Goal: Task Accomplishment & Management: Manage account settings

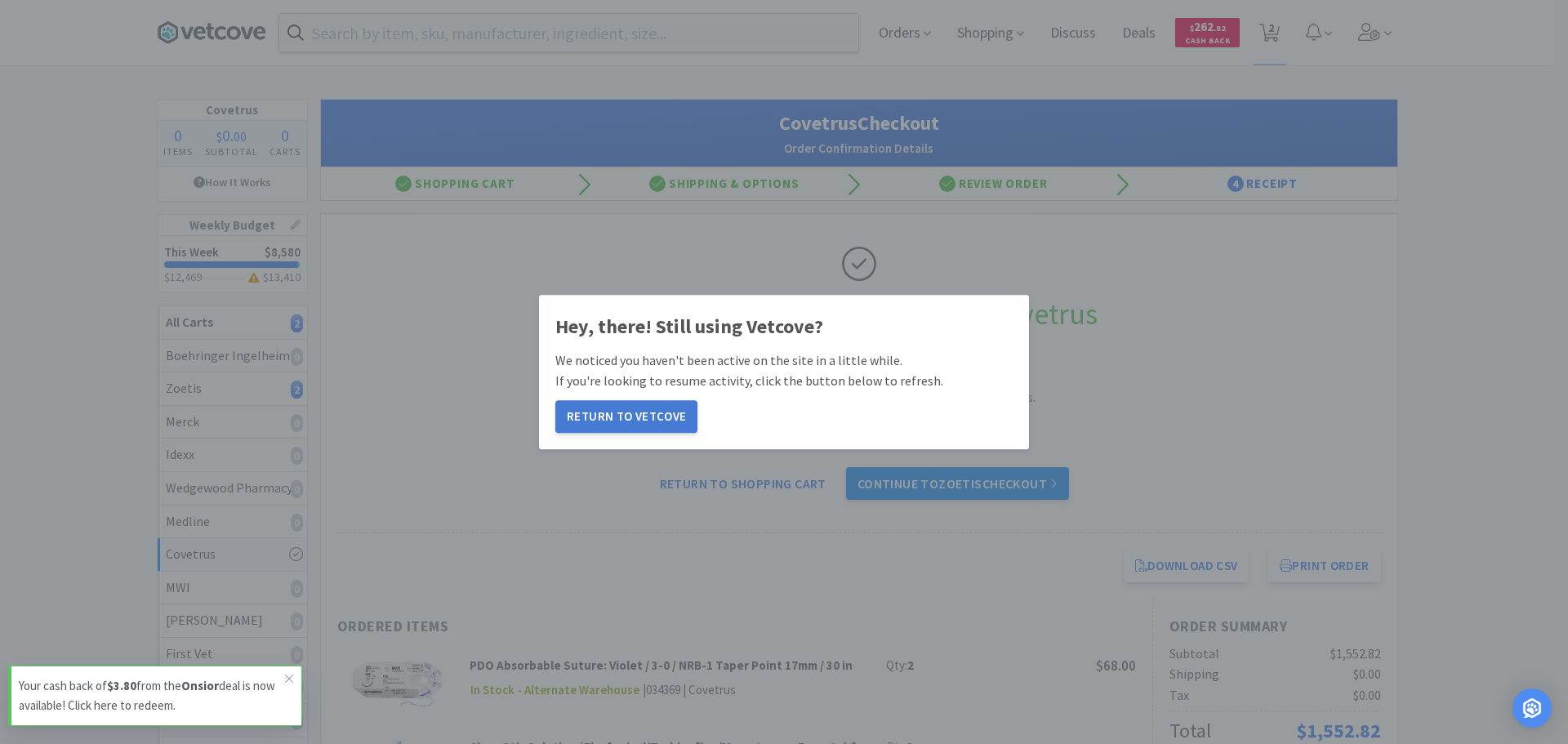
click at [634, 421] on button "Return to Vetcove" at bounding box center [626, 416] width 142 height 33
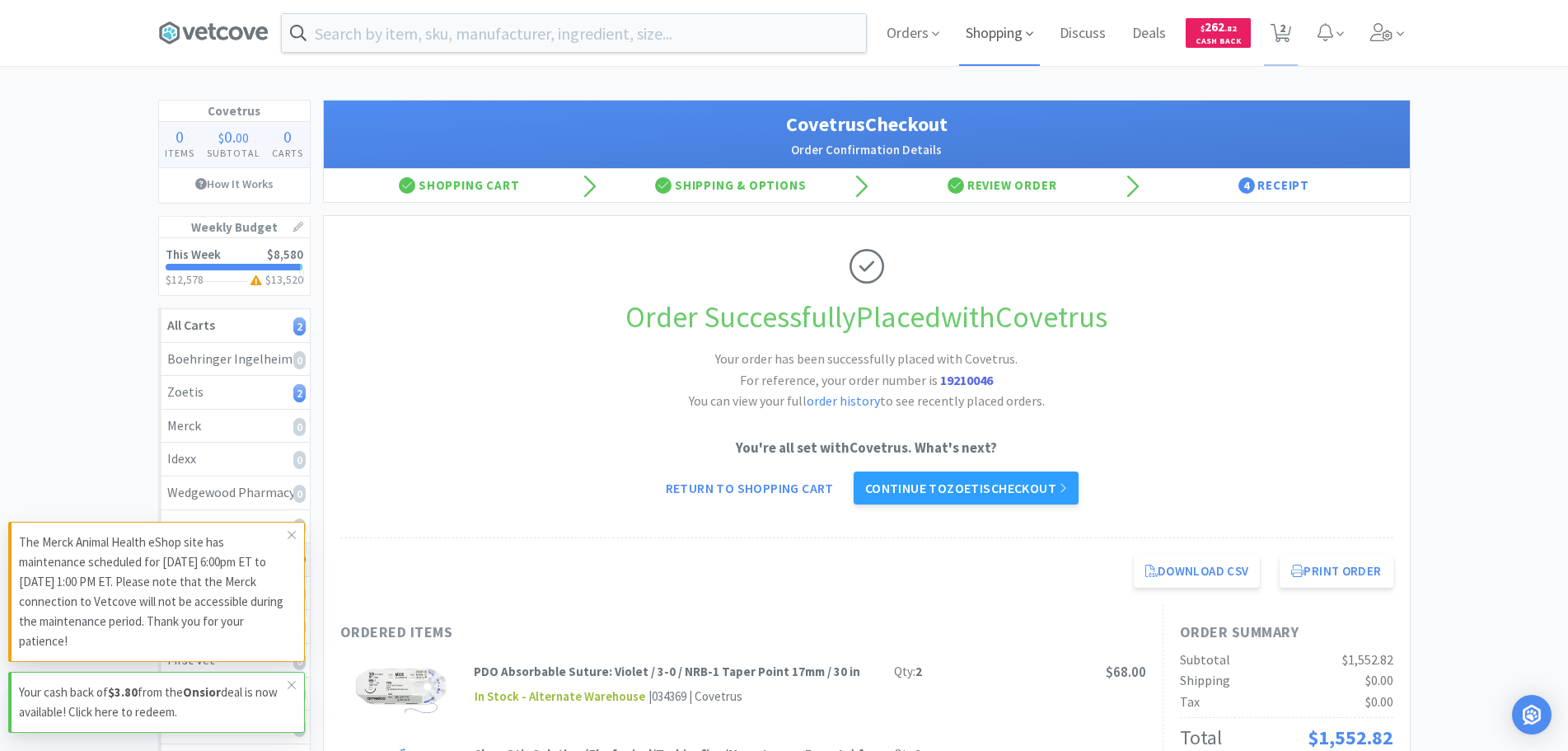
click at [1020, 31] on span "Shopping" at bounding box center [1000, 33] width 81 height 66
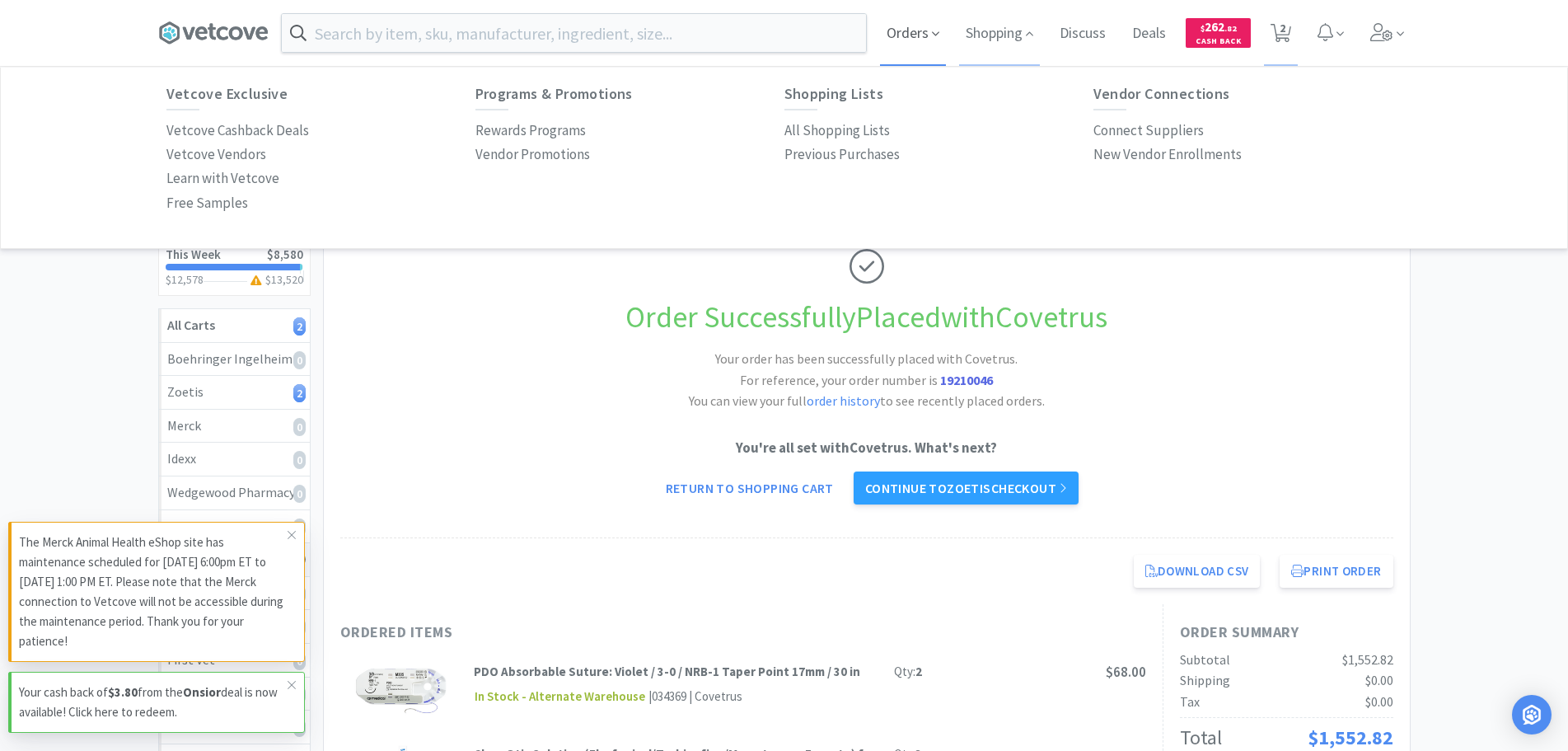
click at [892, 40] on span "Orders" at bounding box center [913, 33] width 66 height 66
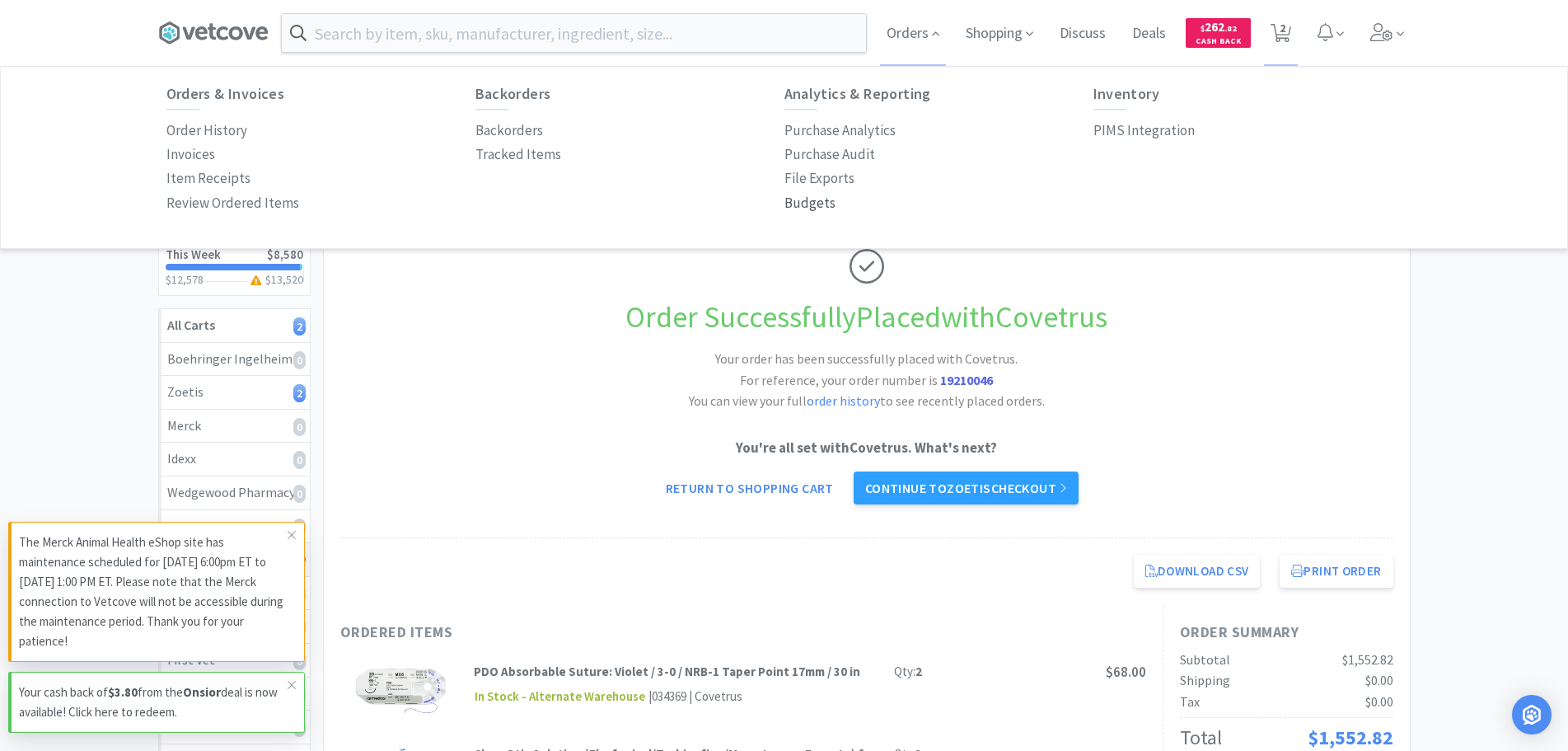
click at [799, 209] on p "Budgets" at bounding box center [810, 203] width 51 height 22
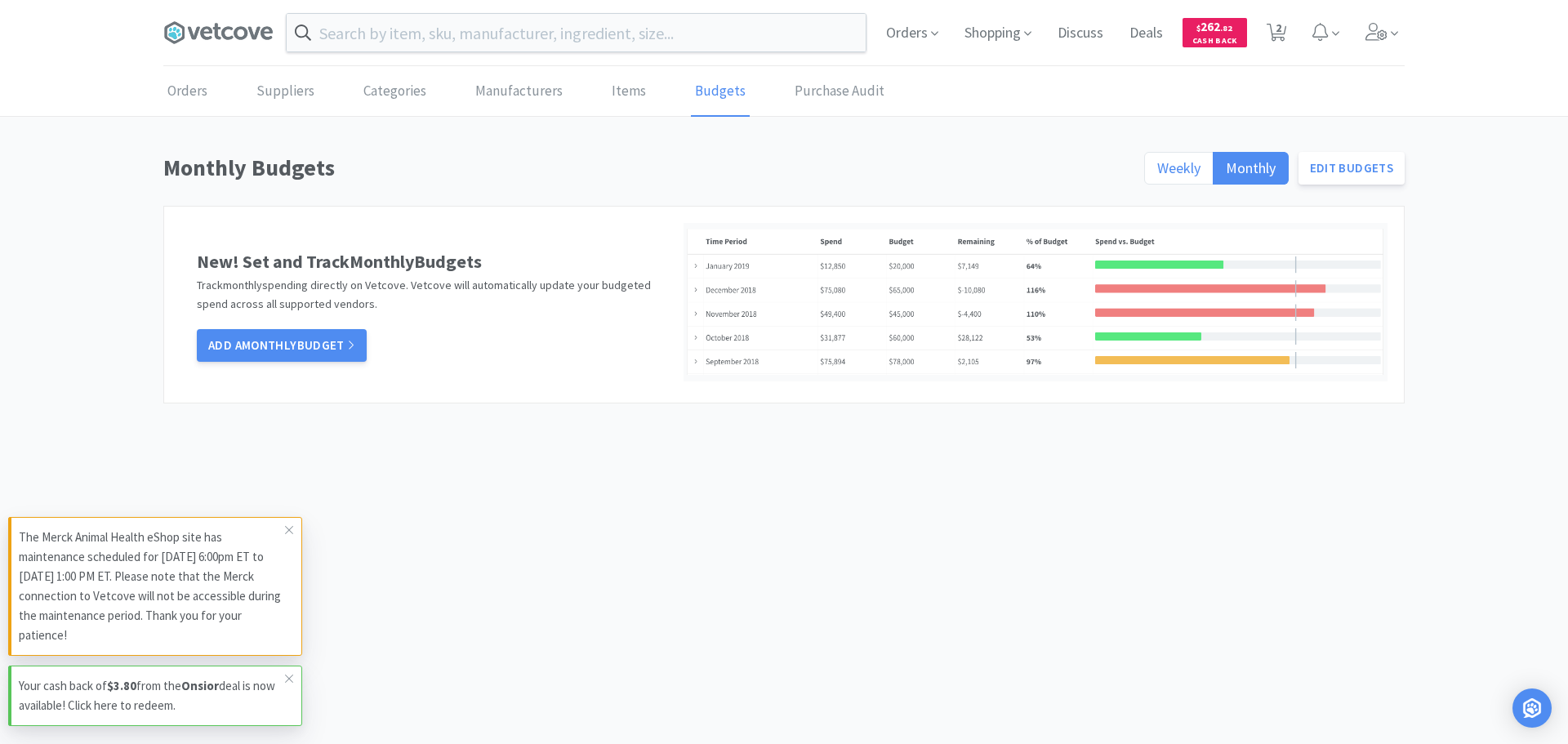
click at [1188, 170] on span "Weekly" at bounding box center [1178, 168] width 43 height 19
click at [1157, 173] on input "Weekly" at bounding box center [1157, 173] width 0 height 0
